Goal: Task Accomplishment & Management: Use online tool/utility

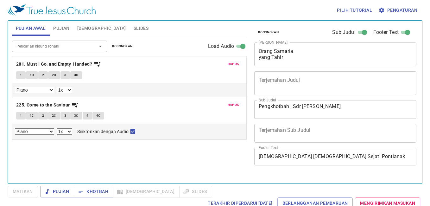
select select "1"
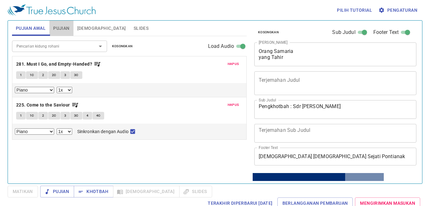
click at [61, 26] on span "Pujian" at bounding box center [61, 28] width 16 height 8
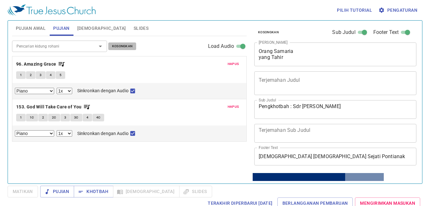
click at [131, 47] on span "Kosongkan" at bounding box center [122, 46] width 21 height 6
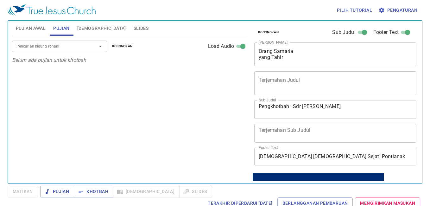
click at [72, 46] on input "Pencarian kidung rohani" at bounding box center [50, 45] width 73 height 7
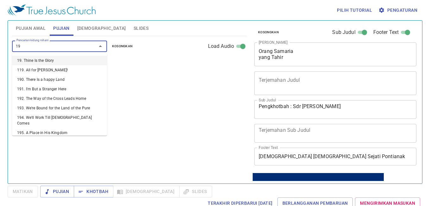
type input "196"
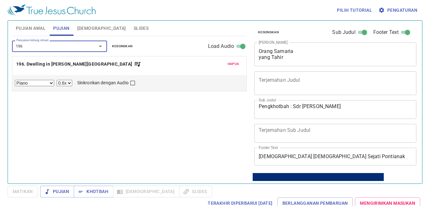
select select "1"
checkbox input "true"
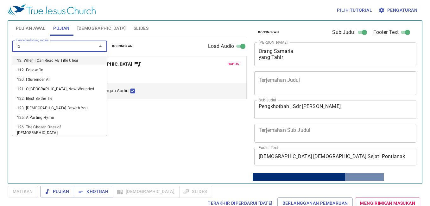
type input "124"
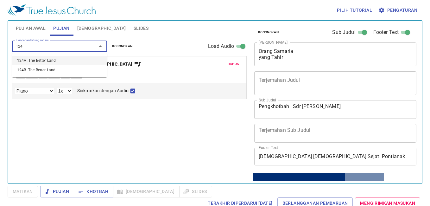
click at [61, 63] on li "124A. The Better Land" at bounding box center [59, 60] width 95 height 9
select select "1"
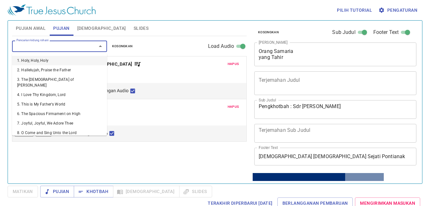
click at [72, 44] on input "Pencarian kidung rohani" at bounding box center [50, 45] width 73 height 7
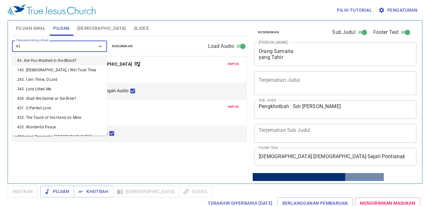
type input "435"
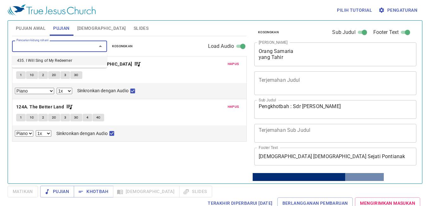
select select "1"
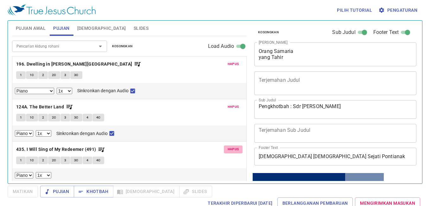
click at [231, 148] on span "Hapus" at bounding box center [233, 149] width 11 height 6
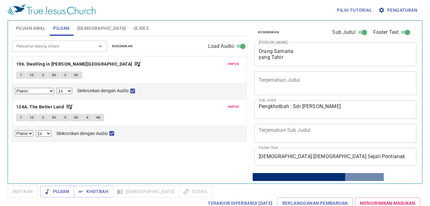
click at [33, 35] on button "Pujian Awal" at bounding box center [30, 28] width 37 height 15
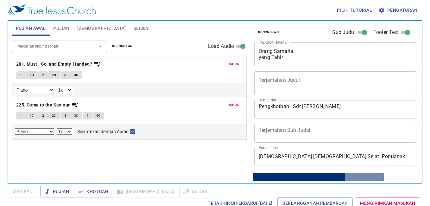
click at [60, 31] on span "Pujian" at bounding box center [61, 28] width 16 height 8
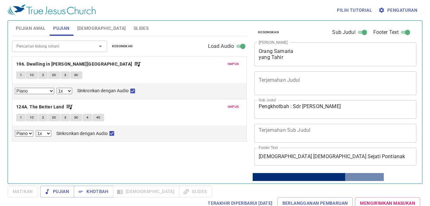
click at [232, 63] on span "Hapus" at bounding box center [233, 64] width 11 height 6
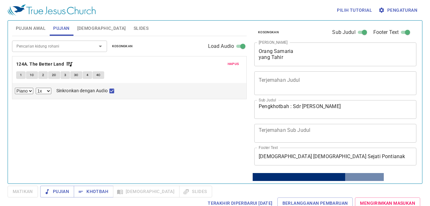
click at [230, 60] on button "Hapus" at bounding box center [233, 64] width 19 height 8
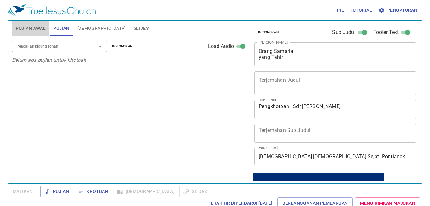
click at [36, 28] on span "Pujian Awal" at bounding box center [31, 28] width 30 height 8
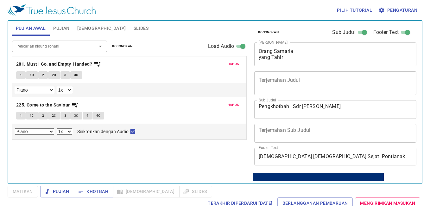
click at [131, 45] on span "Kosongkan" at bounding box center [122, 46] width 21 height 6
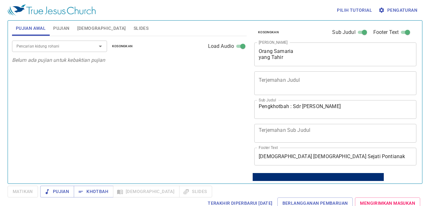
click at [67, 44] on input "Pencarian kidung rohani" at bounding box center [50, 45] width 73 height 7
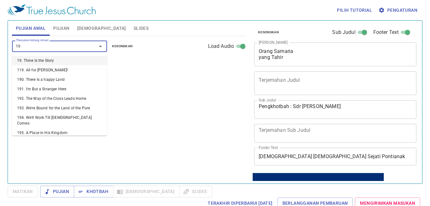
type input "196"
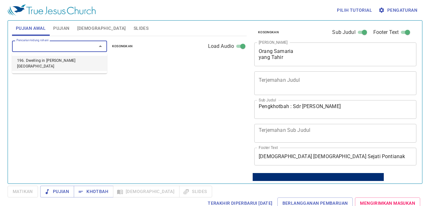
select select "1"
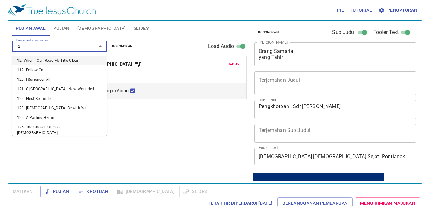
type input "124"
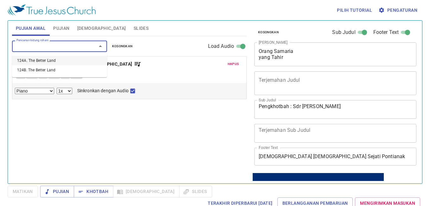
select select "1"
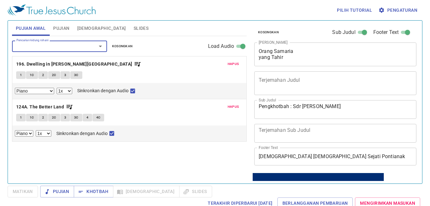
click at [66, 32] on button "Pujian" at bounding box center [61, 28] width 24 height 15
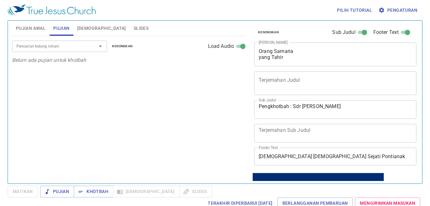
click at [58, 46] on input "Pencarian kidung rohani" at bounding box center [50, 45] width 73 height 7
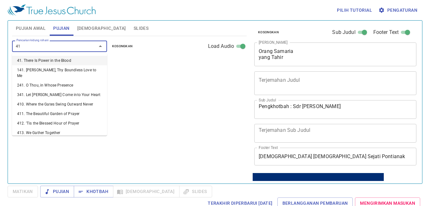
type input "411"
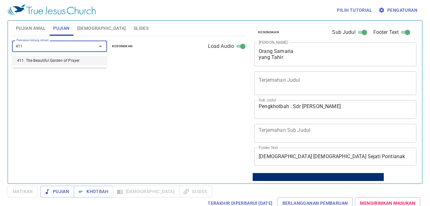
select select "1"
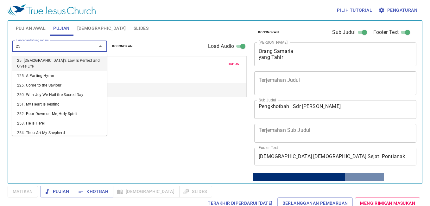
type input "258"
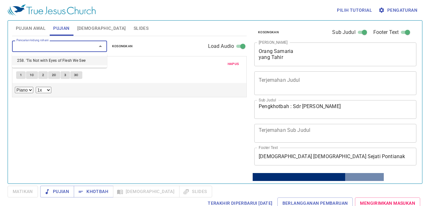
select select "1"
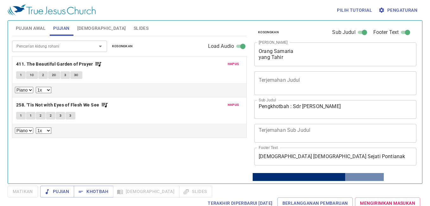
drag, startPoint x: 258, startPoint y: 50, endPoint x: 283, endPoint y: 60, distance: 26.6
click at [283, 60] on div "Orang Samaria yang Tahir x Judul Khotbah" at bounding box center [335, 54] width 162 height 24
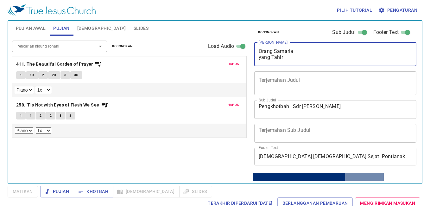
click at [285, 58] on textarea "Orang Samaria yang Tahir" at bounding box center [335, 54] width 153 height 12
drag, startPoint x: 259, startPoint y: 49, endPoint x: 297, endPoint y: 63, distance: 40.2
click at [297, 63] on div "Orang Samaria yang Tahir x Judul Khotbah" at bounding box center [335, 54] width 162 height 24
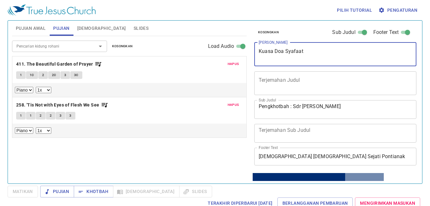
type textarea "Kuasa Doa Syafaat"
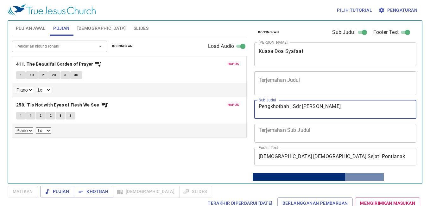
drag, startPoint x: 294, startPoint y: 106, endPoint x: 341, endPoint y: 104, distance: 46.9
click at [341, 104] on textarea "Pengkhotbah : Sdr Billy Andreas" at bounding box center [335, 109] width 153 height 12
type textarea "Pengkhotbah : Sdri Susianty"
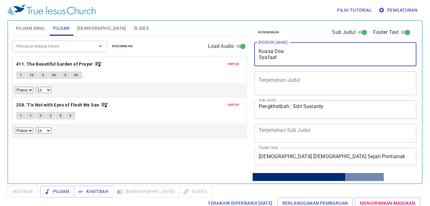
type textarea "Kuasa Doa Syafaat"
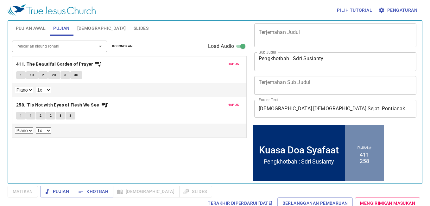
scroll to position [97, 0]
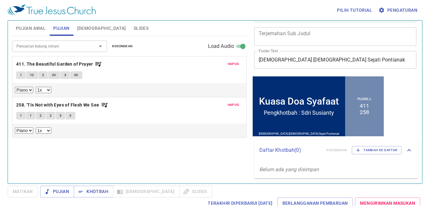
click at [399, 13] on span "Pengaturan" at bounding box center [399, 10] width 38 height 8
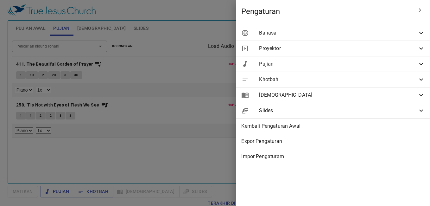
click at [395, 34] on span "Bahasa" at bounding box center [338, 33] width 158 height 8
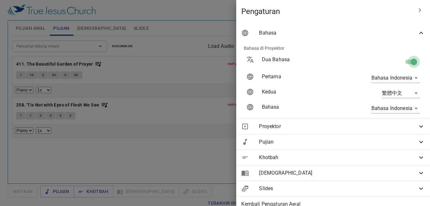
click at [409, 59] on input "checkbox" at bounding box center [414, 63] width 36 height 12
checkbox input "false"
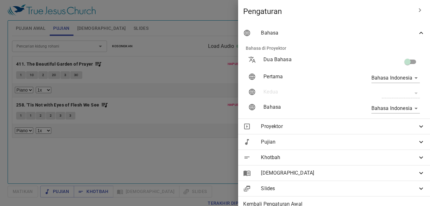
scroll to position [44, 0]
click at [216, 151] on div at bounding box center [215, 103] width 430 height 206
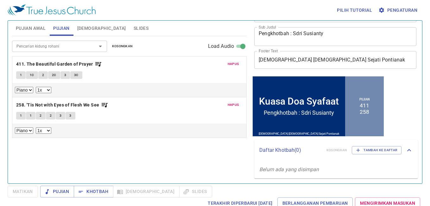
click at [31, 30] on span "Pujian Awal" at bounding box center [31, 28] width 30 height 8
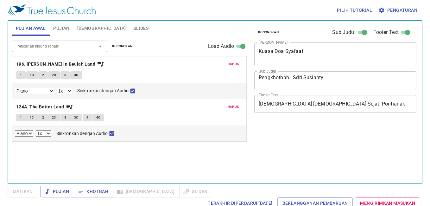
select select "1"
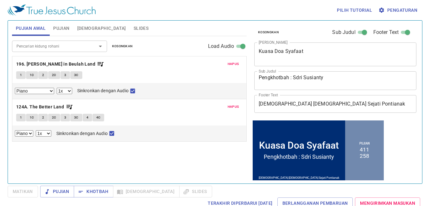
click at [134, 28] on span "Slides" at bounding box center [141, 28] width 15 height 8
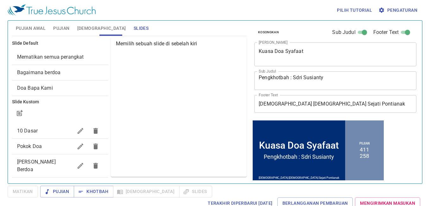
click at [134, 26] on span "Slides" at bounding box center [141, 28] width 15 height 8
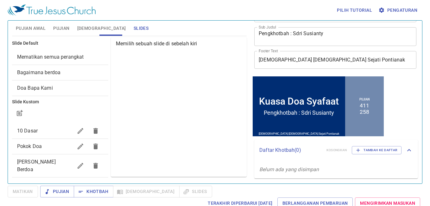
click at [235, 116] on div "Memilih sebuah slide di sebelah kiri" at bounding box center [179, 106] width 136 height 139
click at [202, 129] on div "Memilih sebuah slide di sebelah kiri" at bounding box center [179, 106] width 136 height 139
click at [44, 157] on div "[PERSON_NAME] Berdoa" at bounding box center [60, 165] width 96 height 23
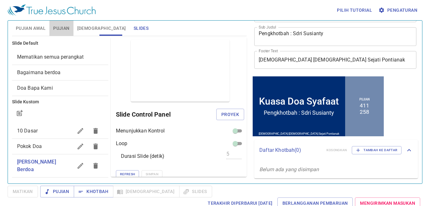
click at [61, 25] on span "Pujian" at bounding box center [61, 28] width 16 height 8
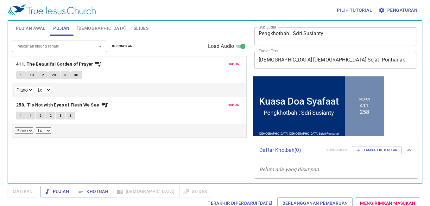
click at [27, 23] on button "Pujian Awal" at bounding box center [30, 28] width 37 height 15
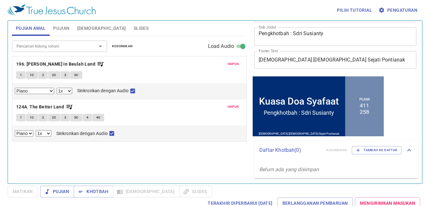
click at [83, 27] on span "[DEMOGRAPHIC_DATA]" at bounding box center [101, 28] width 49 height 8
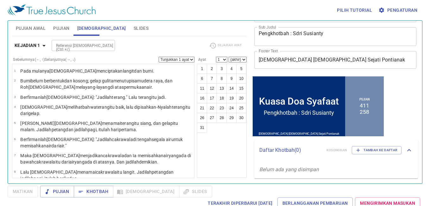
click at [134, 26] on span "Slides" at bounding box center [141, 28] width 15 height 8
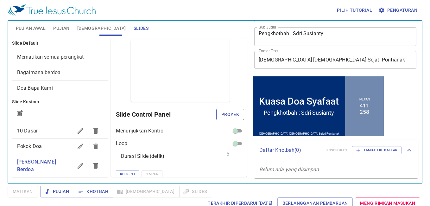
click at [221, 116] on span "Proyek" at bounding box center [230, 115] width 18 height 8
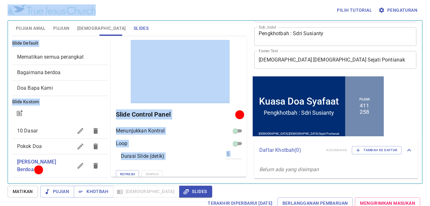
drag, startPoint x: 279, startPoint y: 22, endPoint x: 278, endPoint y: 17, distance: 4.8
click at [278, 17] on div "Pilih tutorial Pengaturan Pujian Awal Pujian Alkitab Slides Pencarian kidung ro…" at bounding box center [215, 103] width 430 height 206
click at [227, 30] on div "Pujian Awal Pujian Alkitab Slides" at bounding box center [129, 28] width 235 height 15
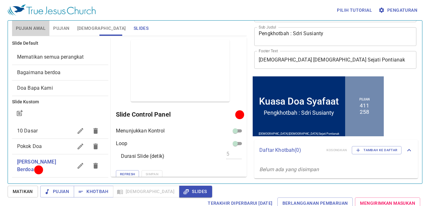
click at [32, 29] on span "Pujian Awal" at bounding box center [31, 28] width 30 height 8
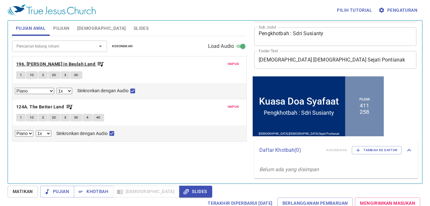
click at [56, 67] on b "196. [PERSON_NAME] in Beulah Land" at bounding box center [55, 64] width 79 height 8
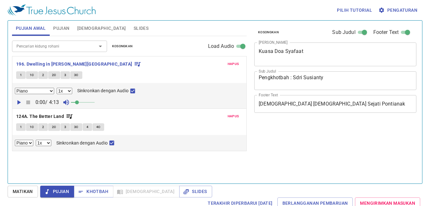
select select "1"
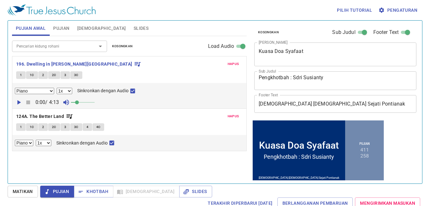
scroll to position [44, 0]
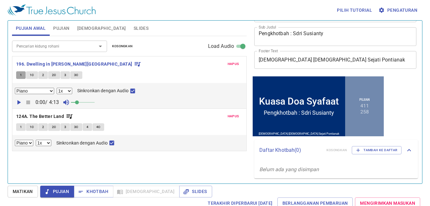
click at [24, 77] on button "1" at bounding box center [20, 75] width 9 height 8
checkbox input "false"
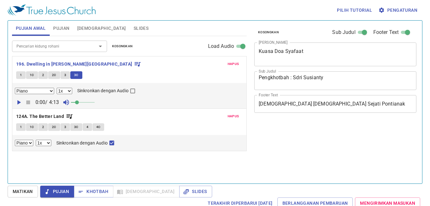
select select "1"
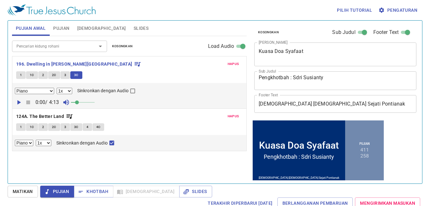
scroll to position [44, 0]
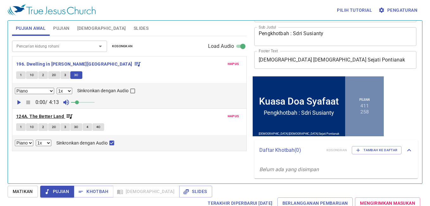
click at [36, 115] on b "124A. The Better Land" at bounding box center [40, 116] width 48 height 8
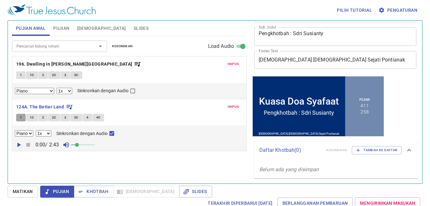
click at [20, 119] on span "1" at bounding box center [21, 118] width 2 height 6
checkbox input "false"
click at [32, 118] on span "1C" at bounding box center [32, 118] width 4 height 6
click at [45, 116] on button "2" at bounding box center [42, 118] width 9 height 8
click at [57, 117] on button "2C" at bounding box center [54, 118] width 12 height 8
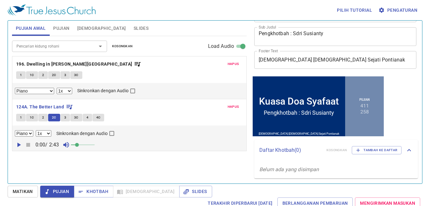
click at [69, 118] on button "3" at bounding box center [64, 118] width 9 height 8
click at [73, 118] on button "3C" at bounding box center [76, 118] width 12 height 8
click at [87, 117] on span "4" at bounding box center [87, 118] width 2 height 6
click at [100, 117] on button "4C" at bounding box center [98, 118] width 12 height 8
click at [58, 108] on b "124A. The Better Land" at bounding box center [40, 107] width 48 height 8
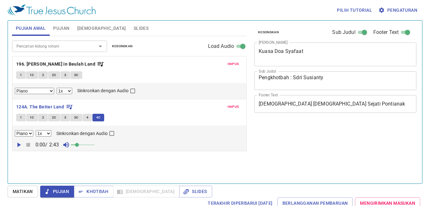
select select "1"
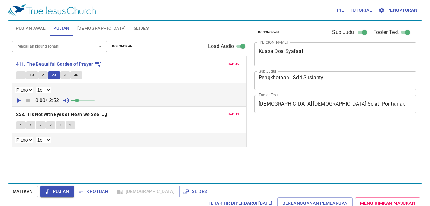
select select "1"
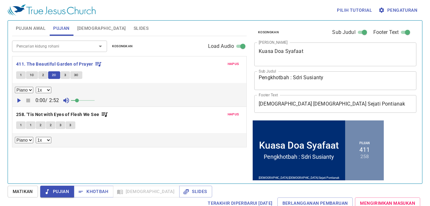
scroll to position [44, 0]
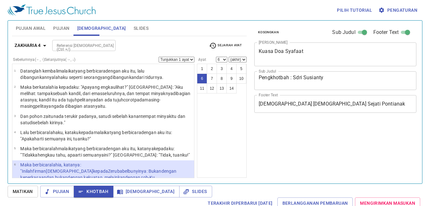
select select "6"
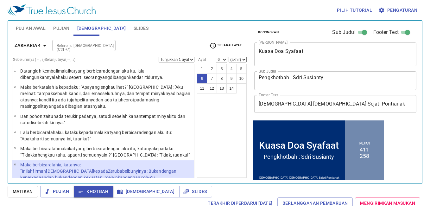
scroll to position [44, 0]
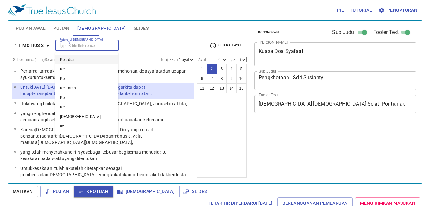
select select "2"
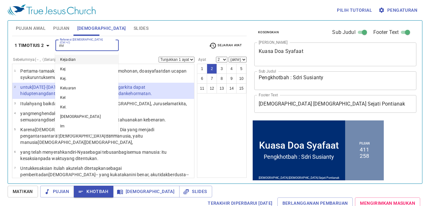
type input "mrk"
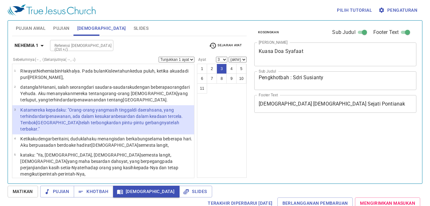
select select "3"
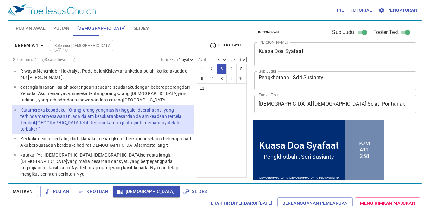
click at [97, 193] on span "Khotbah" at bounding box center [93, 191] width 29 height 8
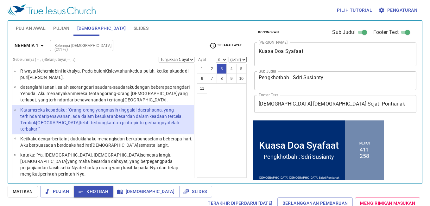
scroll to position [44, 0]
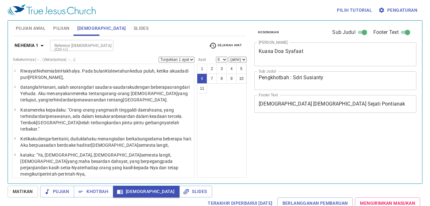
select select "6"
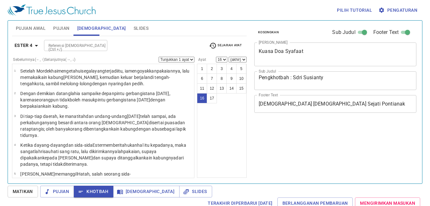
select select "16"
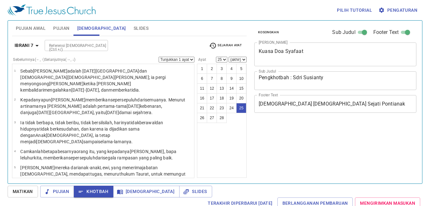
select select "25"
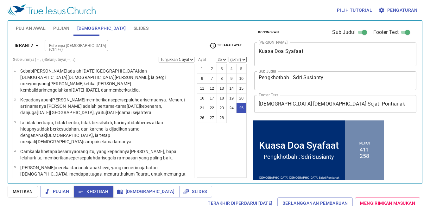
scroll to position [44, 0]
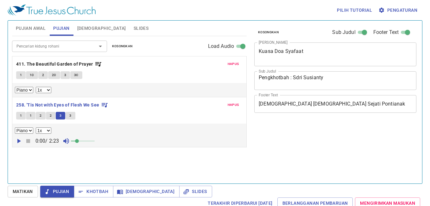
select select "1"
